Goal: Task Accomplishment & Management: Use online tool/utility

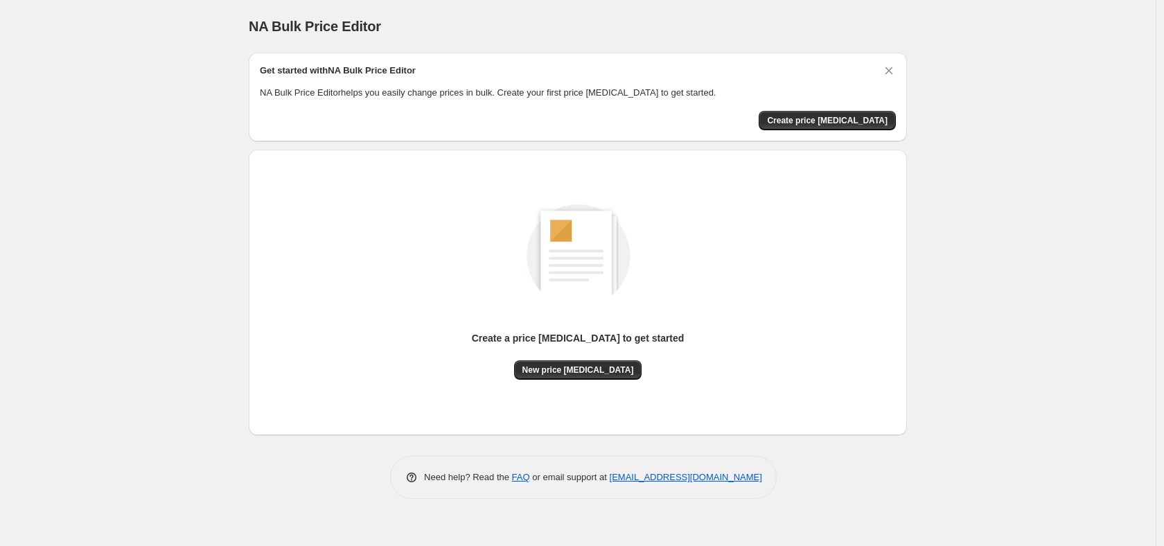
click at [567, 370] on span "New price [MEDICAL_DATA]" at bounding box center [578, 369] width 112 height 11
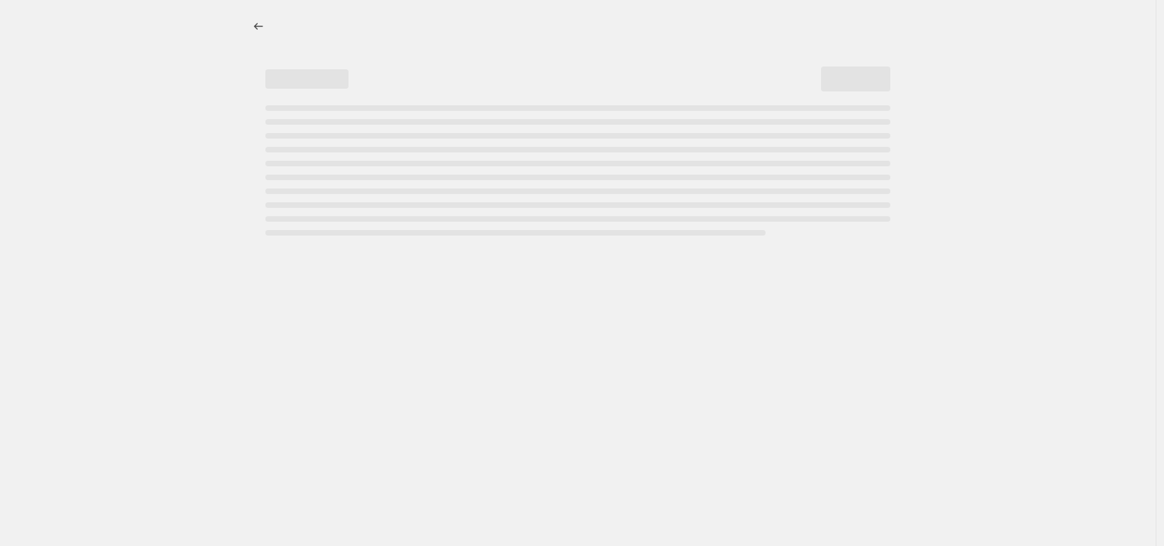
select select "percentage"
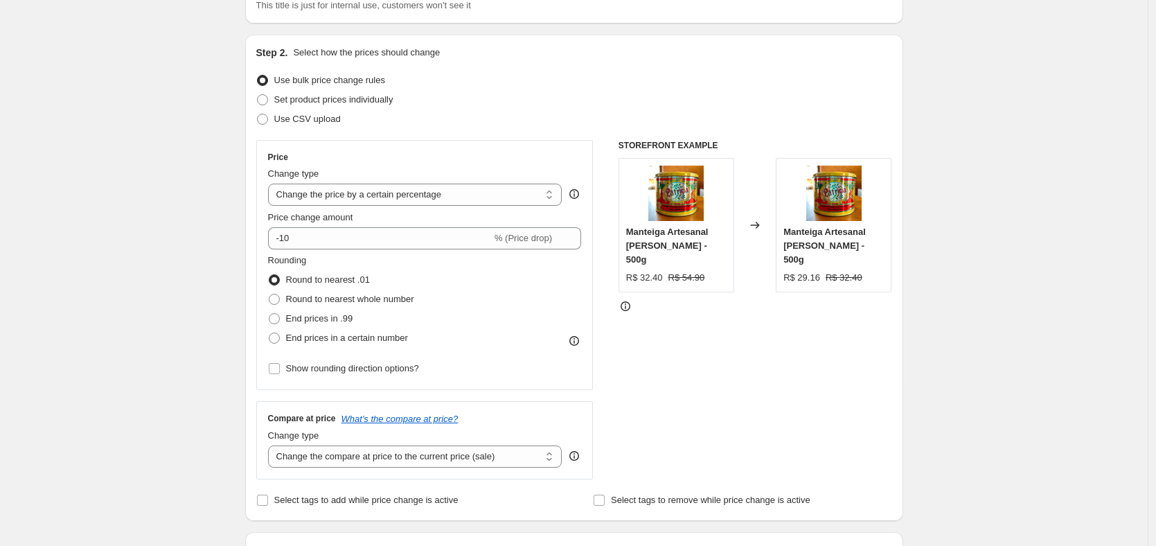
scroll to position [139, 0]
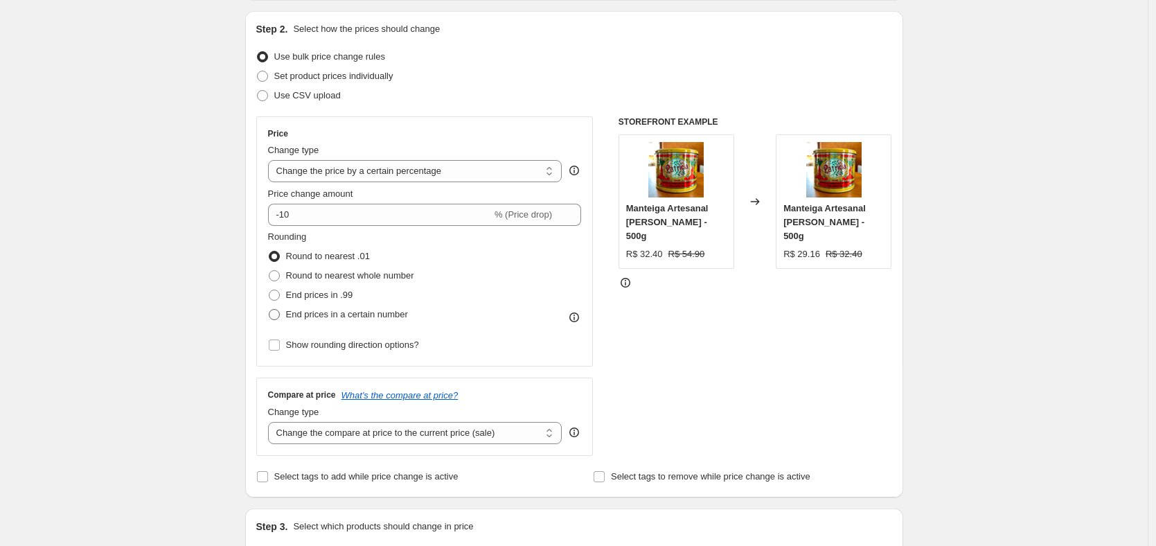
click at [274, 317] on span at bounding box center [274, 314] width 11 height 11
click at [269, 310] on input "End prices in a certain number" at bounding box center [269, 309] width 1 height 1
radio input "true"
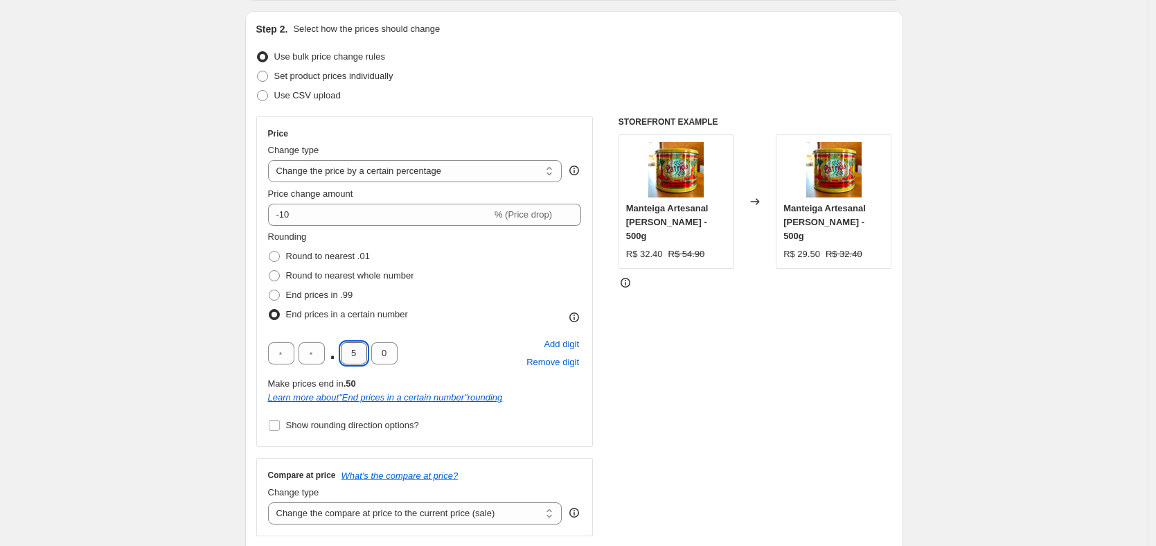
click at [355, 353] on input "5" at bounding box center [354, 353] width 26 height 22
type input "9"
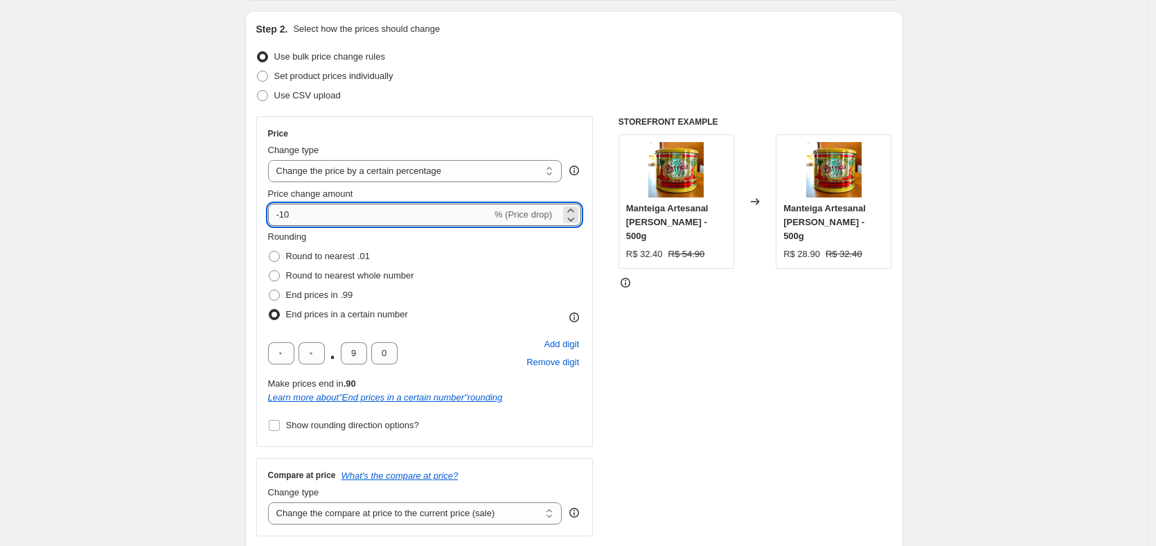
drag, startPoint x: 306, startPoint y: 216, endPoint x: 285, endPoint y: 217, distance: 20.8
click at [285, 217] on input "-10" at bounding box center [380, 215] width 224 height 22
drag, startPoint x: 296, startPoint y: 214, endPoint x: 285, endPoint y: 215, distance: 11.9
click at [285, 215] on input "-35" at bounding box center [380, 215] width 224 height 22
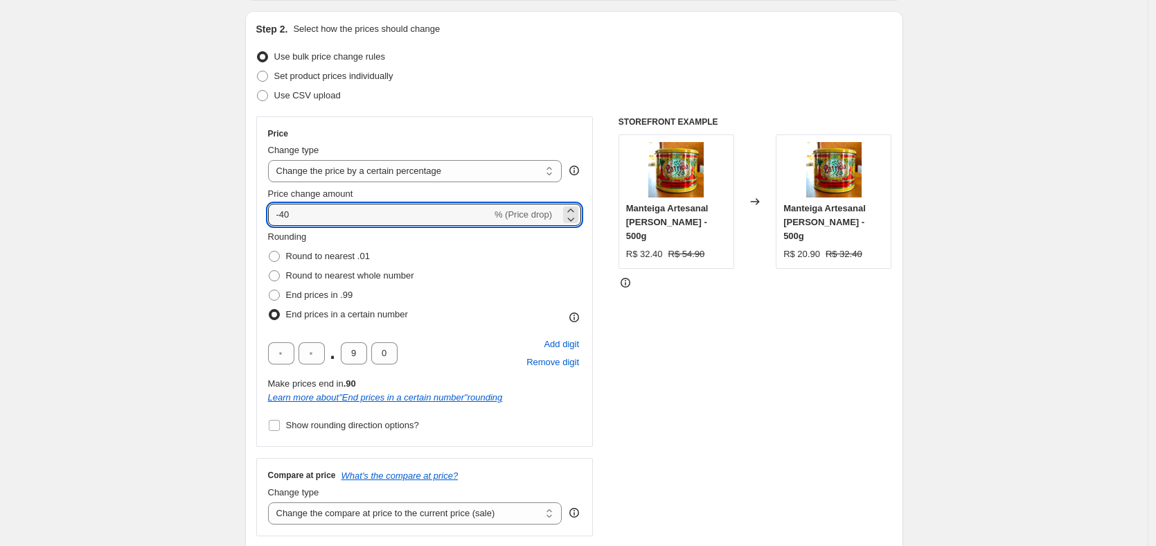
type input "-40"
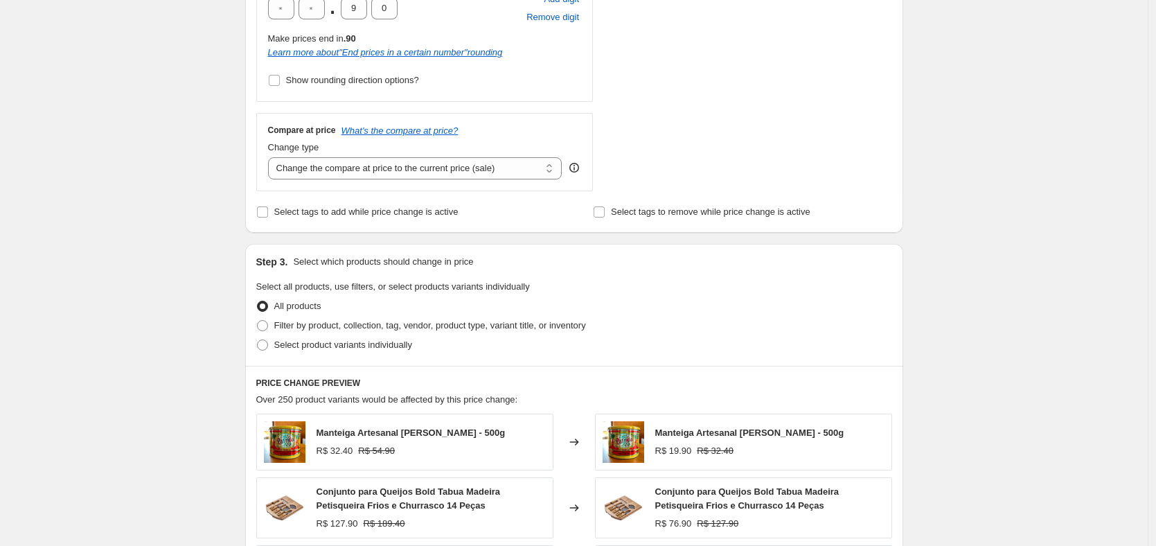
scroll to position [485, 0]
click at [321, 328] on span "Filter by product, collection, tag, vendor, product type, variant title, or inv…" at bounding box center [430, 324] width 312 height 10
click at [258, 319] on input "Filter by product, collection, tag, vendor, product type, variant title, or inv…" at bounding box center [257, 319] width 1 height 1
radio input "true"
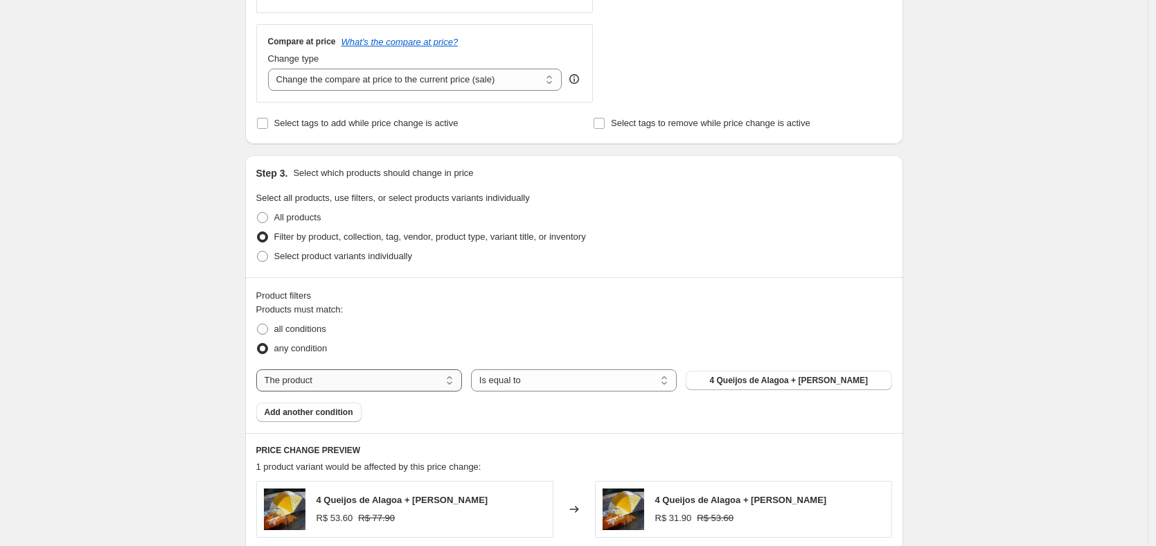
scroll to position [623, 0]
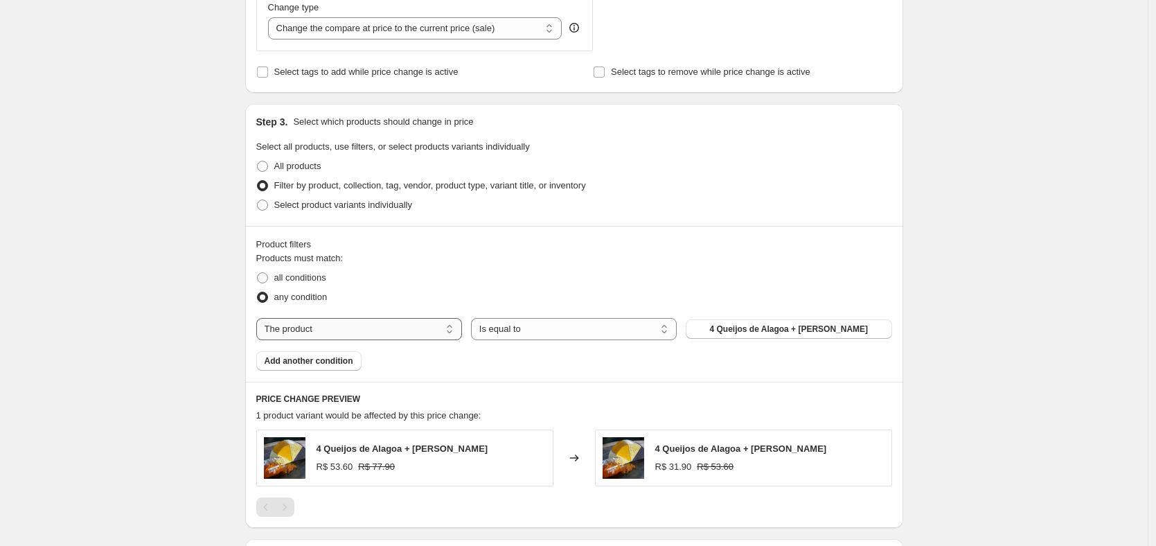
click at [326, 331] on select "The product The product's collection The product's tag The product's vendor The…" at bounding box center [359, 329] width 206 height 22
drag, startPoint x: 326, startPoint y: 331, endPoint x: 292, endPoint y: 321, distance: 34.6
click at [326, 331] on select "The product The product's collection The product's tag The product's vendor The…" at bounding box center [359, 329] width 206 height 22
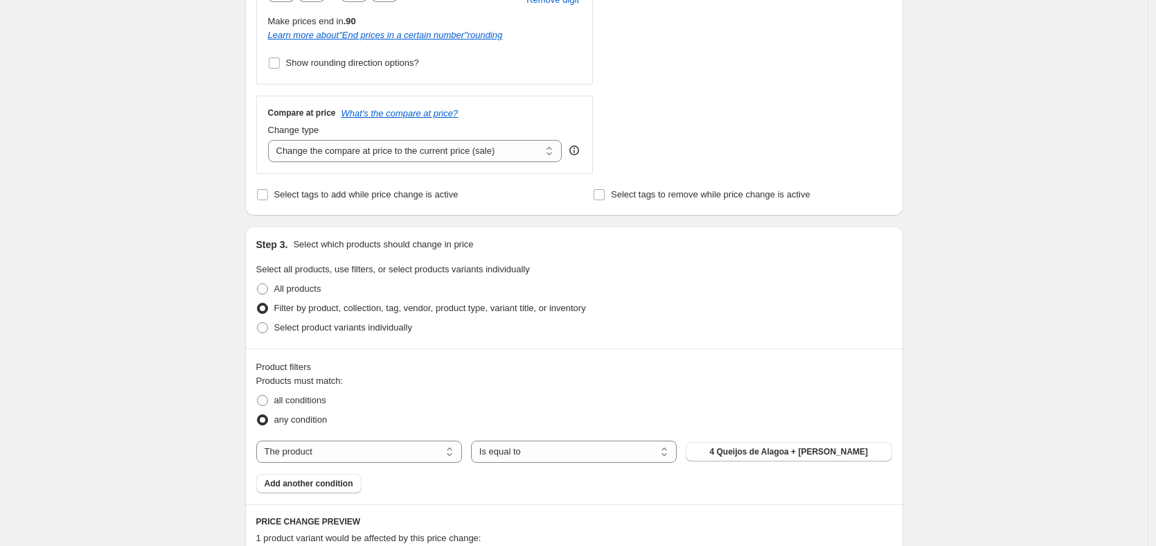
scroll to position [485, 0]
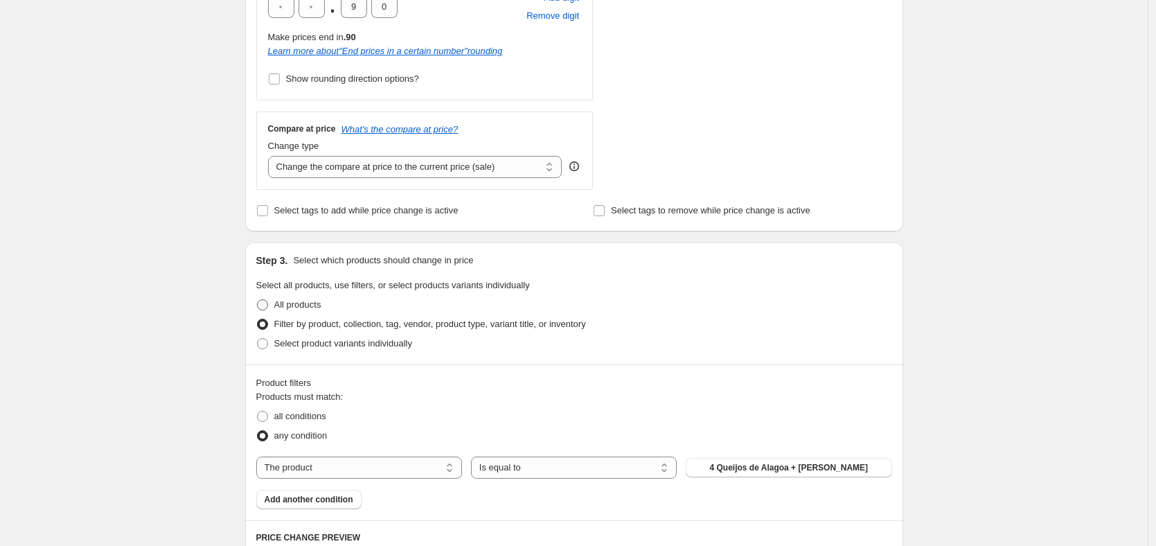
click at [265, 309] on span at bounding box center [262, 304] width 11 height 11
click at [258, 300] on input "All products" at bounding box center [257, 299] width 1 height 1
radio input "true"
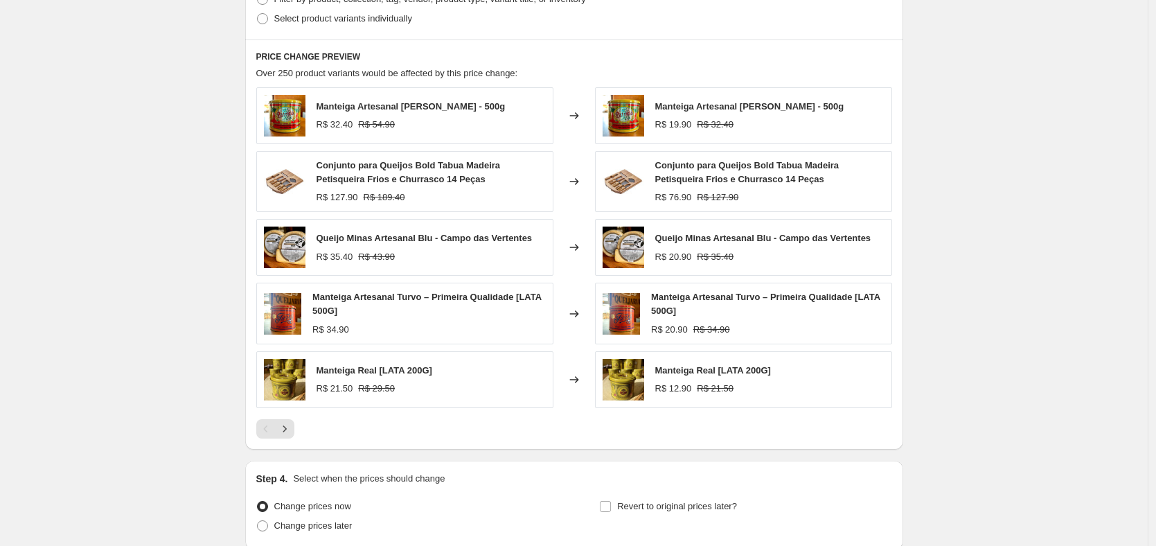
scroll to position [929, 0]
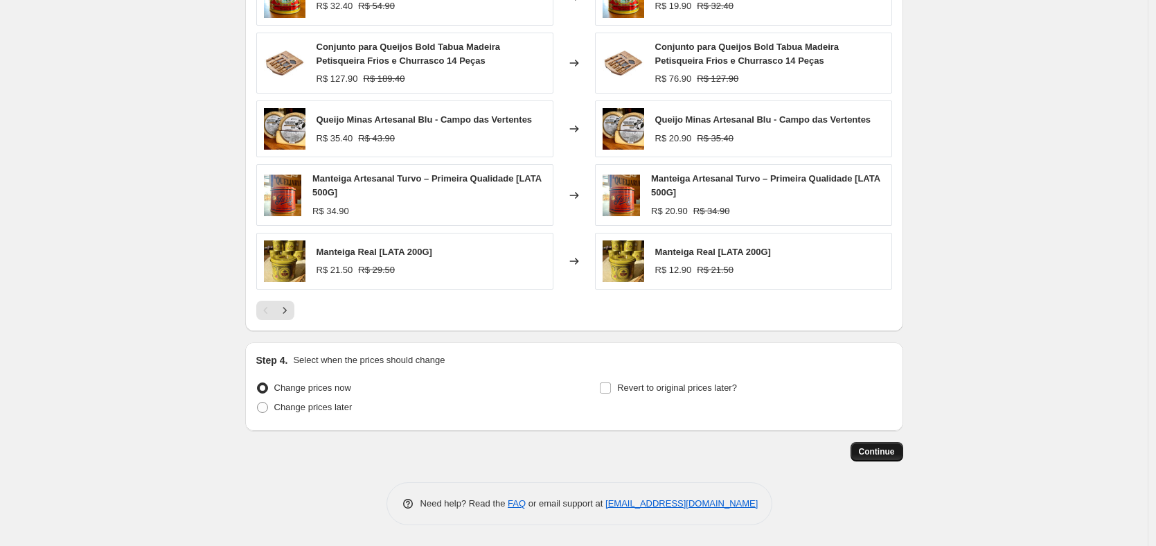
click at [886, 458] on button "Continue" at bounding box center [877, 451] width 53 height 19
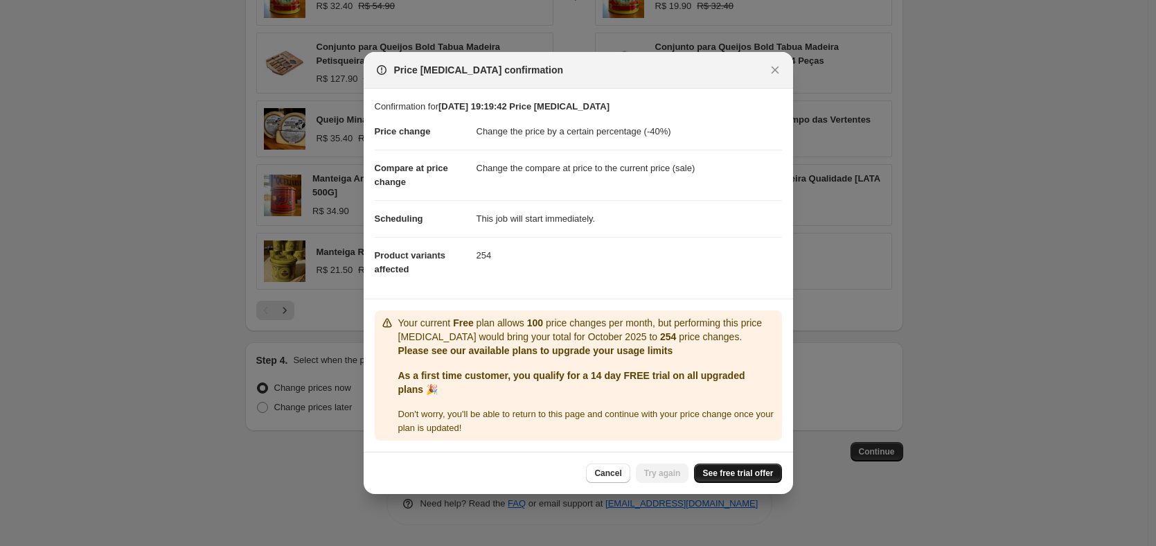
click at [743, 472] on span "See free trial offer" at bounding box center [737, 473] width 71 height 11
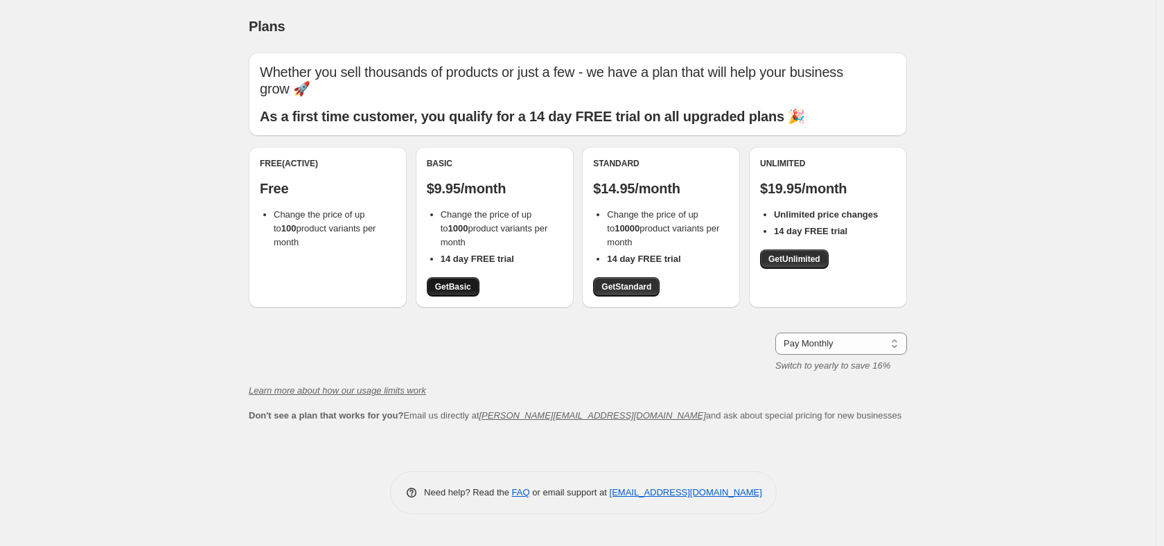
click at [457, 290] on span "Get Basic" at bounding box center [453, 286] width 36 height 11
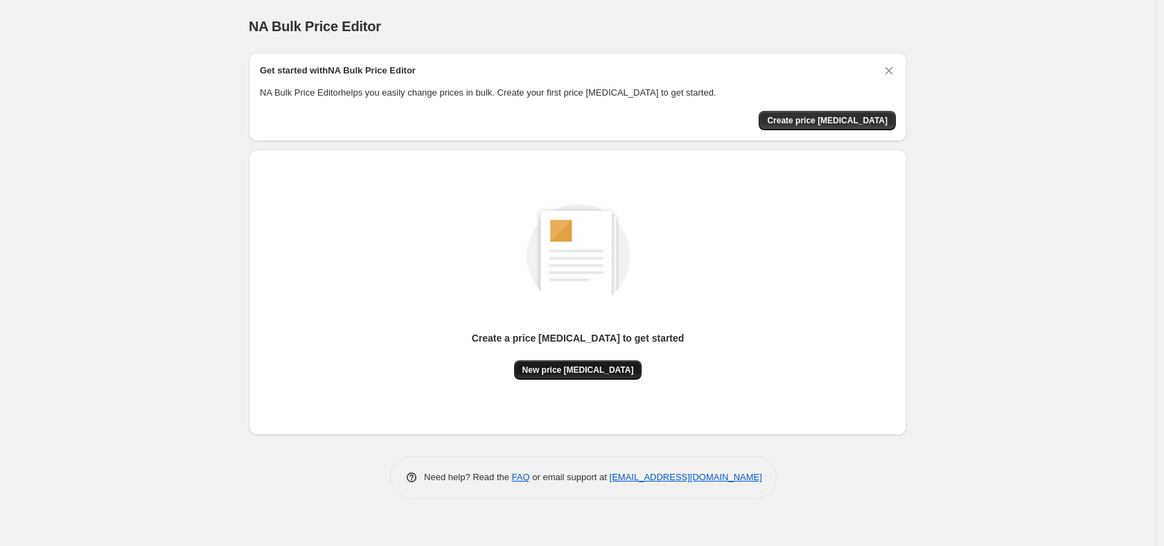
click at [571, 362] on button "New price change job" at bounding box center [578, 369] width 128 height 19
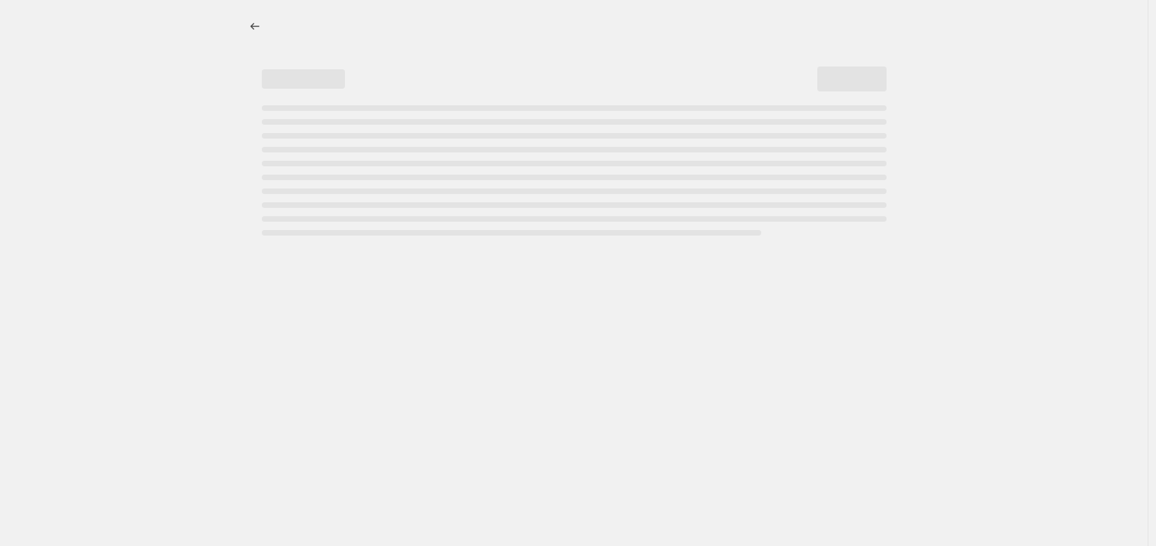
select select "percentage"
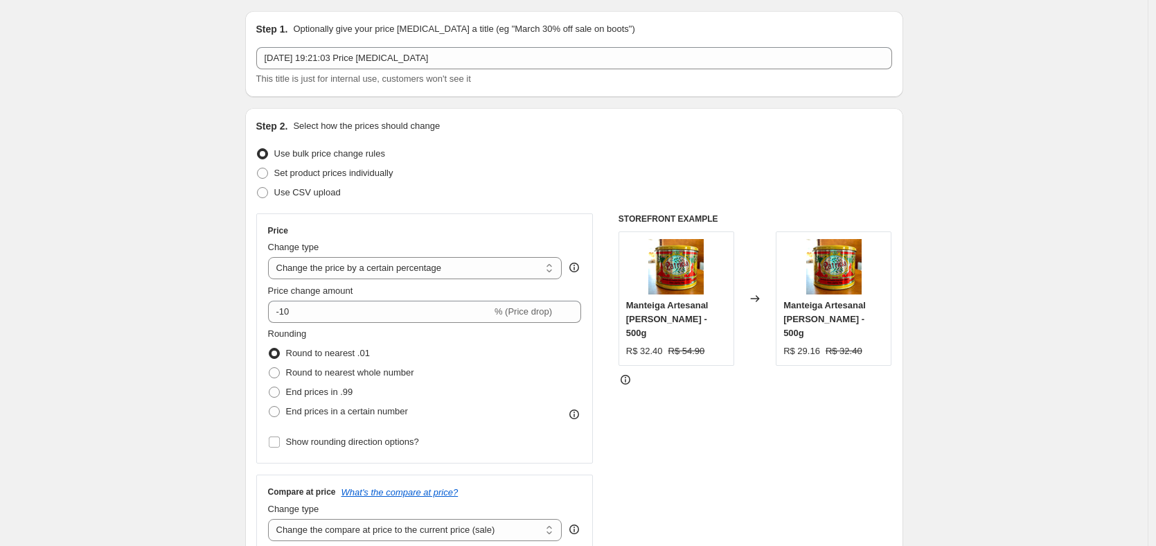
scroll to position [69, 0]
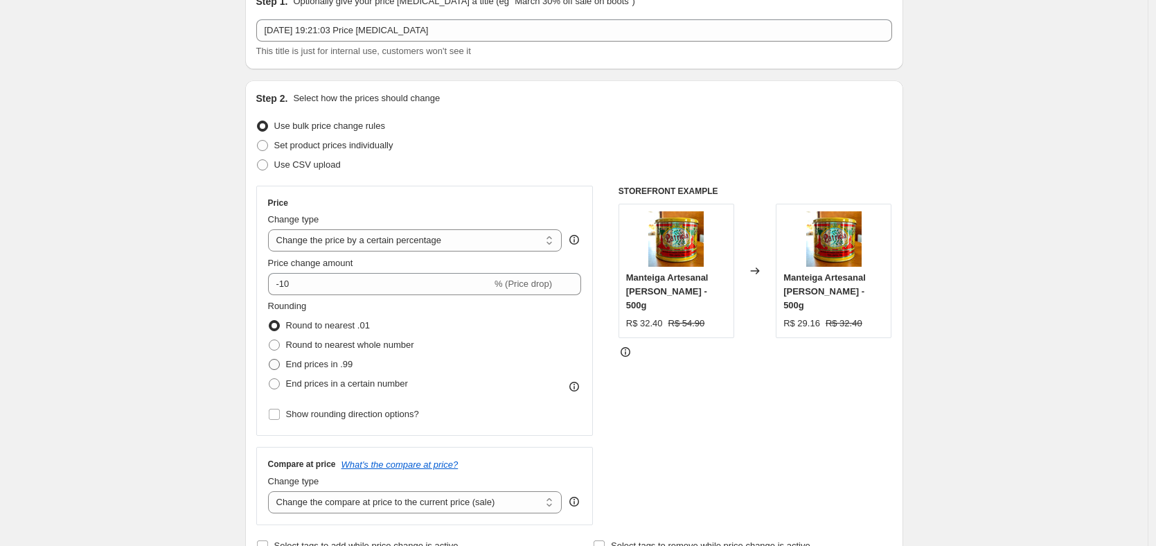
click at [316, 366] on span "End prices in .99" at bounding box center [319, 364] width 67 height 10
click at [269, 359] on input "End prices in .99" at bounding box center [269, 359] width 1 height 1
radio input "true"
click at [323, 385] on span "End prices in a certain number" at bounding box center [347, 383] width 122 height 10
click at [269, 379] on input "End prices in a certain number" at bounding box center [269, 378] width 1 height 1
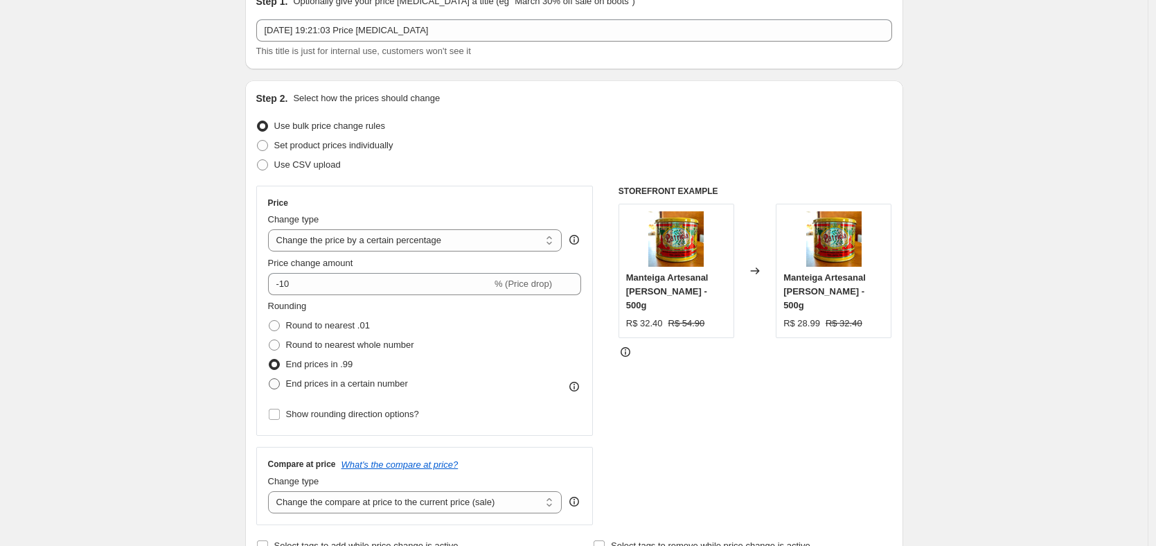
radio input "true"
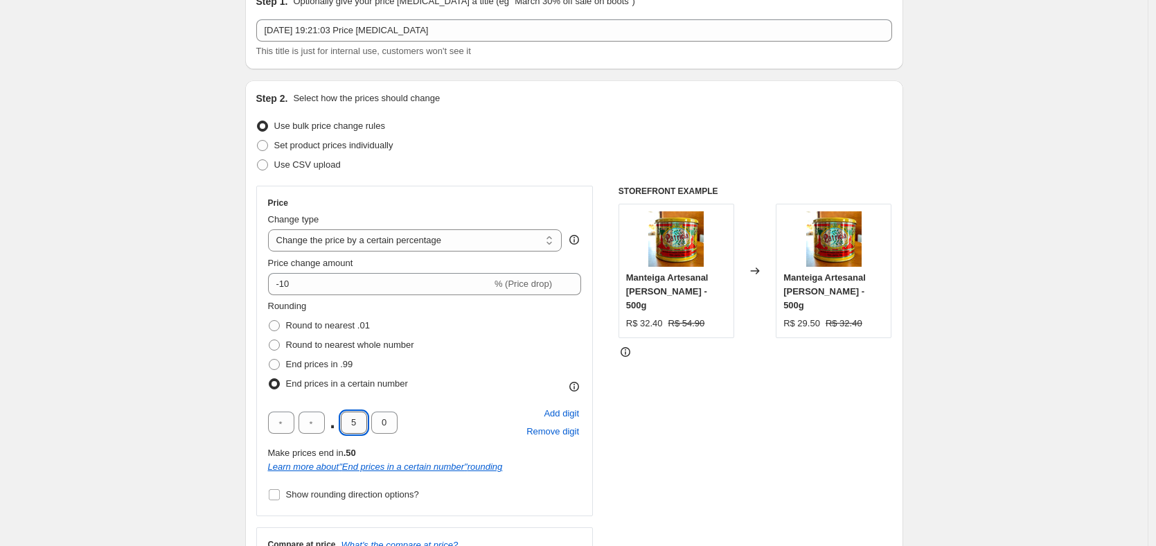
click at [355, 425] on input "5" at bounding box center [354, 422] width 26 height 22
type input "9"
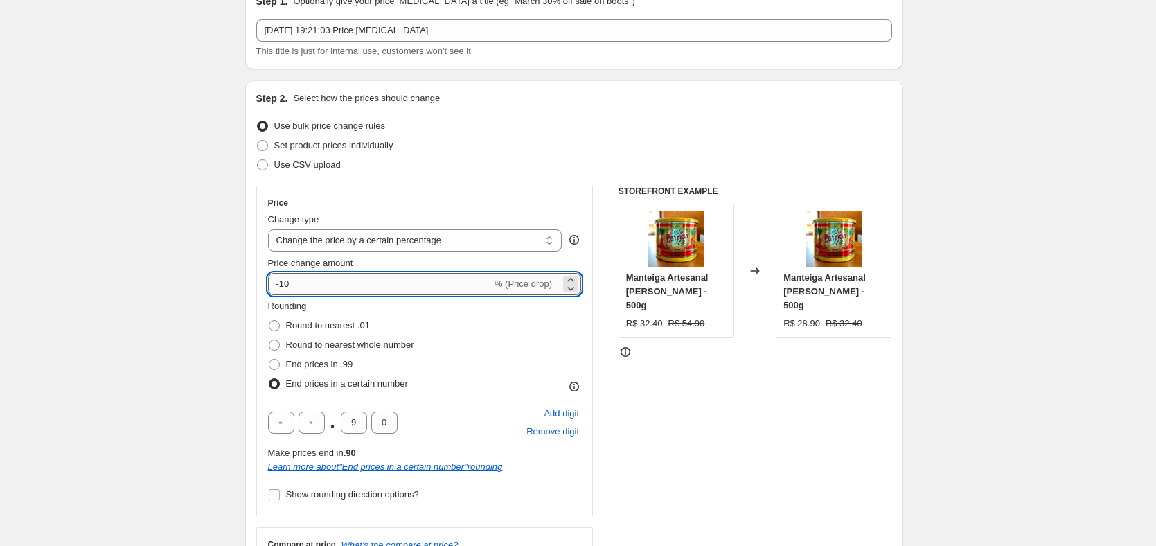
click at [323, 284] on input "-10" at bounding box center [380, 284] width 224 height 22
type input "-1"
type input "-40"
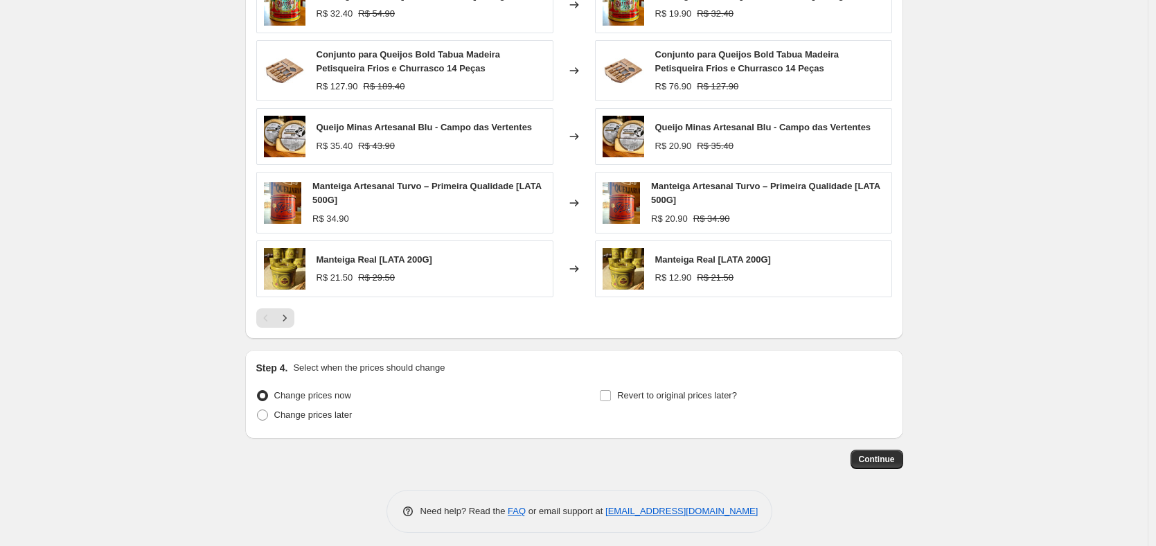
scroll to position [929, 0]
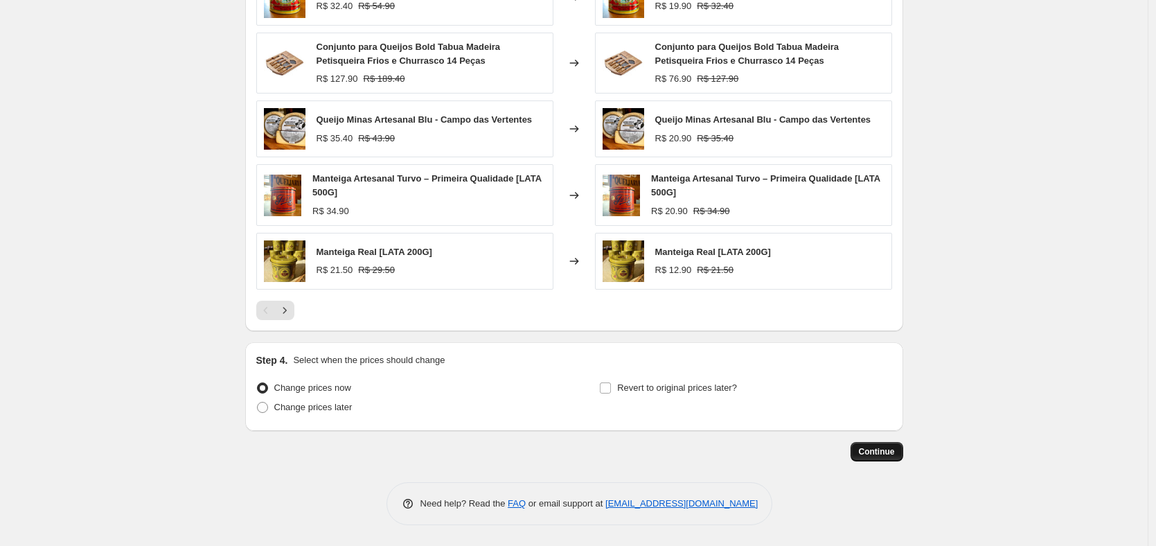
click at [887, 453] on span "Continue" at bounding box center [877, 451] width 36 height 11
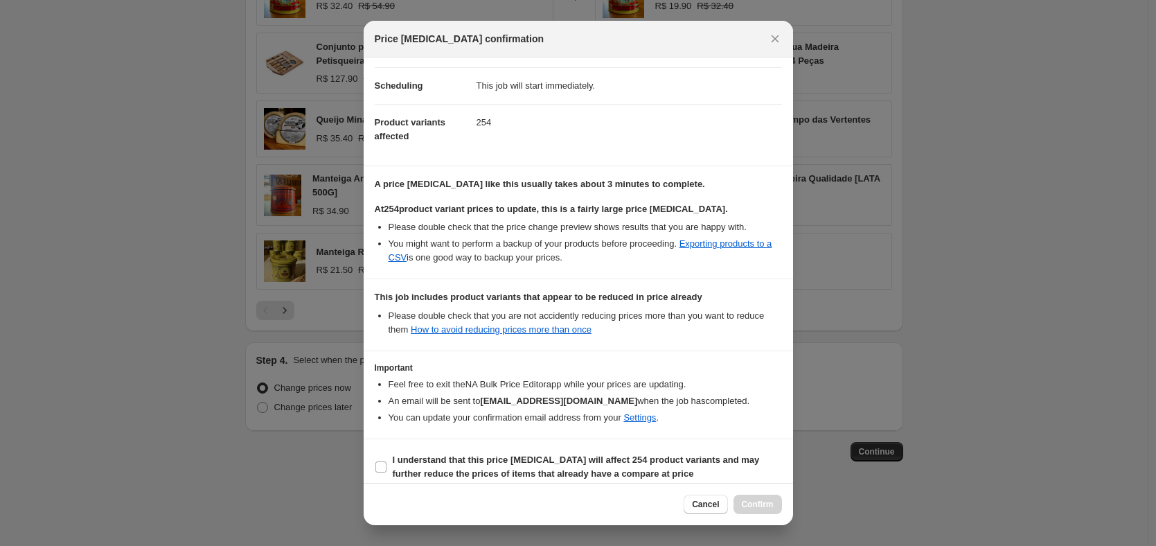
scroll to position [114, 0]
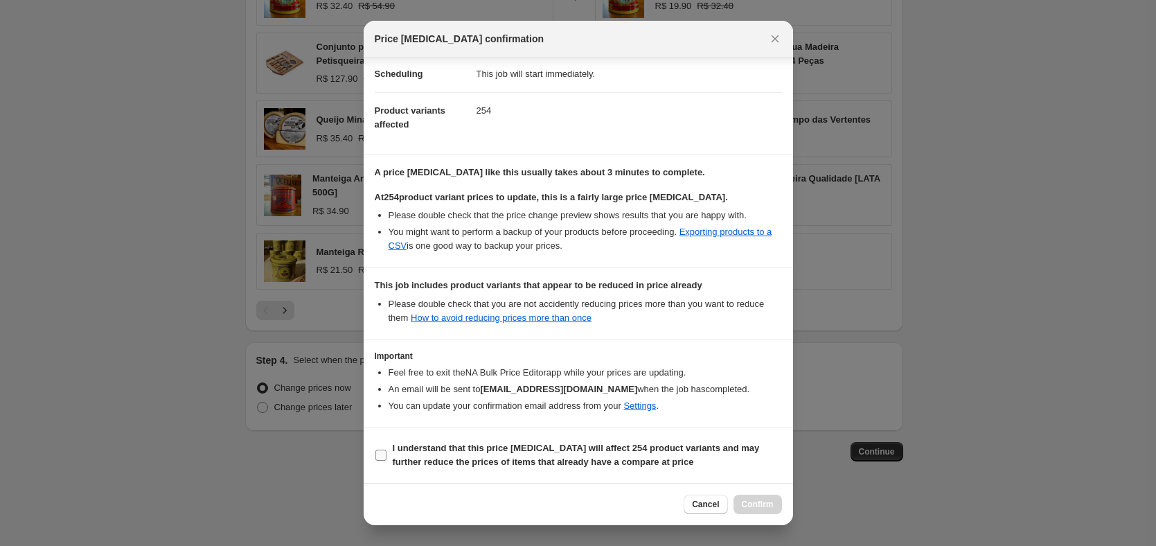
click at [515, 450] on b "I understand that this price change job will affect 254 product variants and ma…" at bounding box center [576, 455] width 367 height 24
click at [387, 450] on input "I understand that this price change job will affect 254 product variants and ma…" at bounding box center [380, 455] width 11 height 11
checkbox input "true"
click at [765, 501] on span "Confirm" at bounding box center [758, 504] width 32 height 11
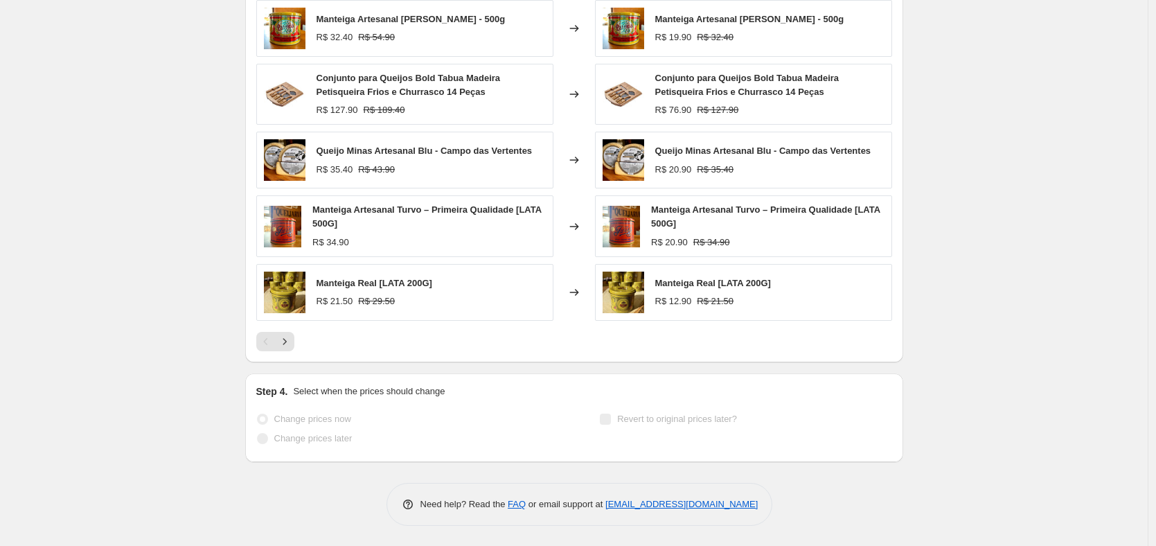
scroll to position [998, 0]
select select "percentage"
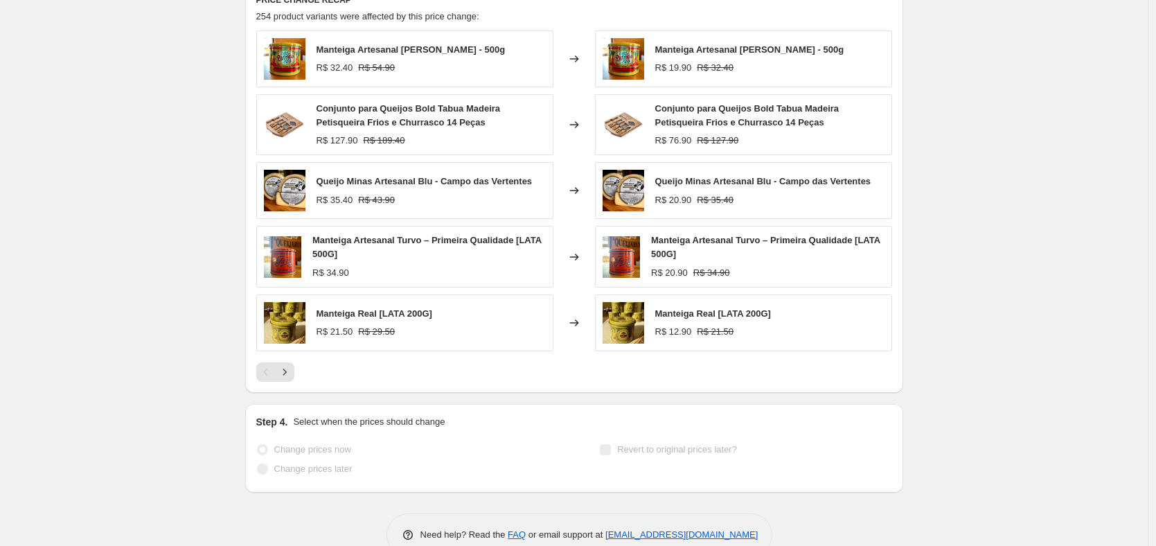
scroll to position [0, 0]
